Goal: Task Accomplishment & Management: Manage account settings

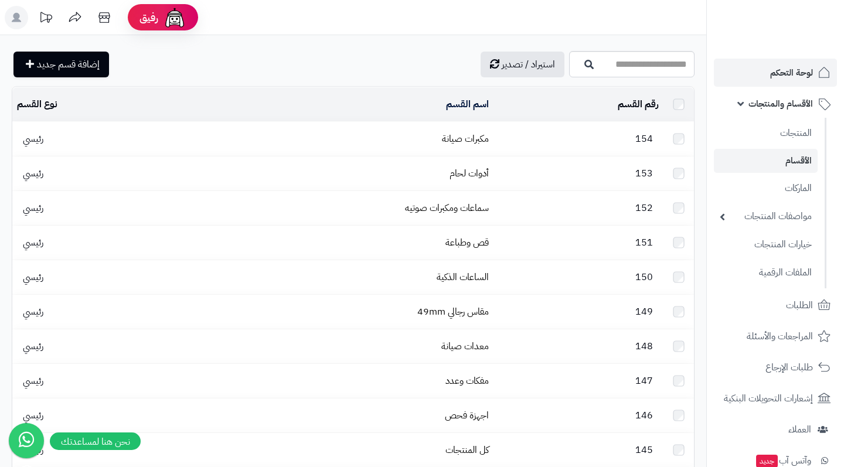
scroll to position [26, 0]
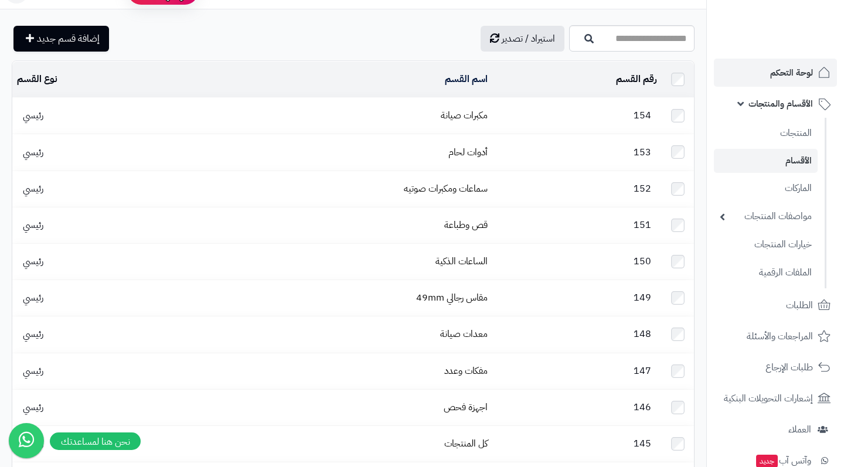
click at [792, 71] on span "لوحة التحكم" at bounding box center [791, 72] width 43 height 16
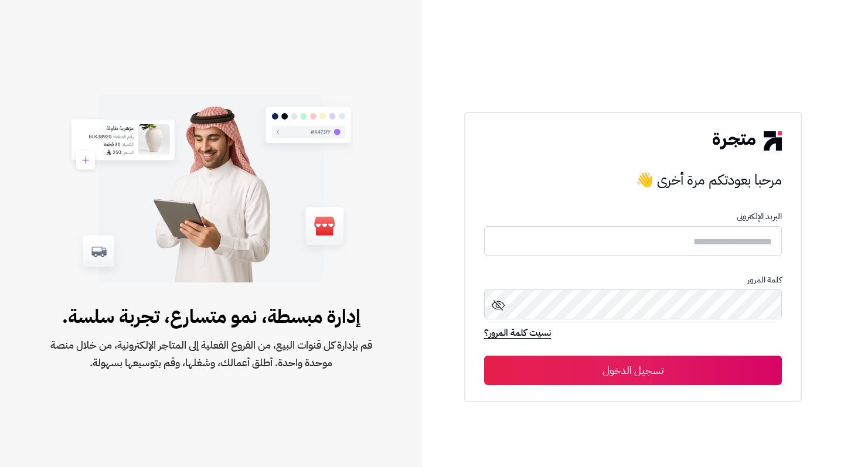
click at [792, 71] on div "مرحبا بعودتكم مرة أخرى 👋 مرحبا بعودتكم مرة أخرى 👋 البريد الإلكترونى كلمة المرور…" at bounding box center [633, 233] width 422 height 467
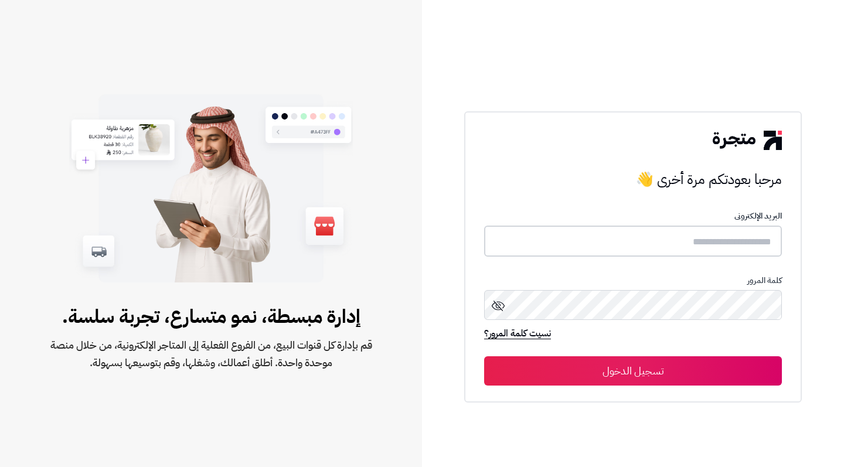
click at [663, 246] on input "text" at bounding box center [633, 241] width 298 height 31
type input "**********"
click at [561, 377] on button "تسجيل الدخول" at bounding box center [633, 370] width 298 height 29
